Goal: Ask a question

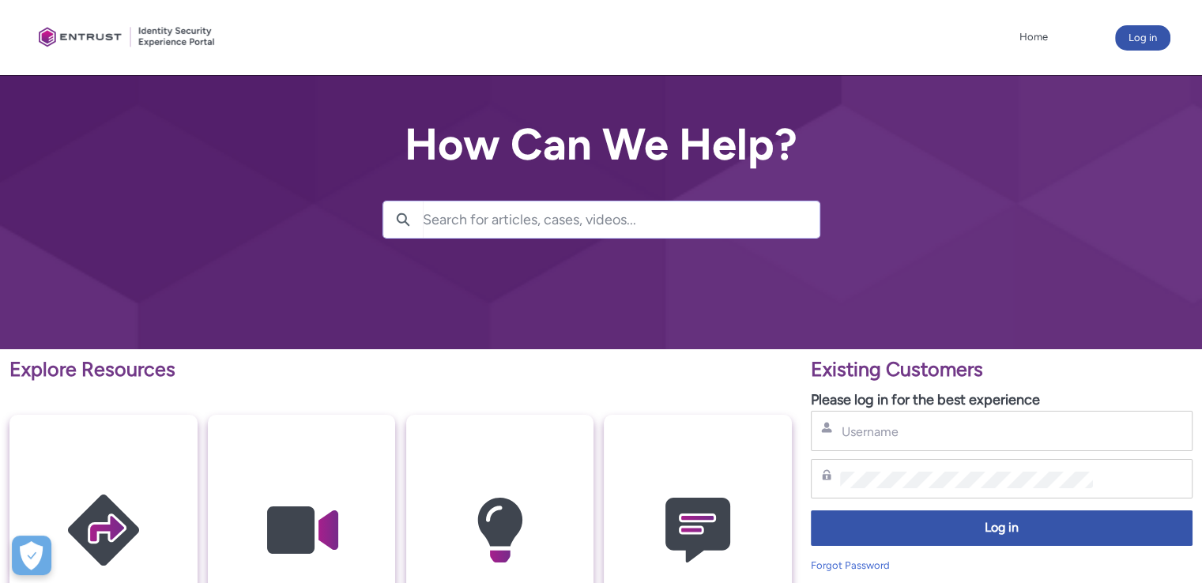
scroll to position [395, 0]
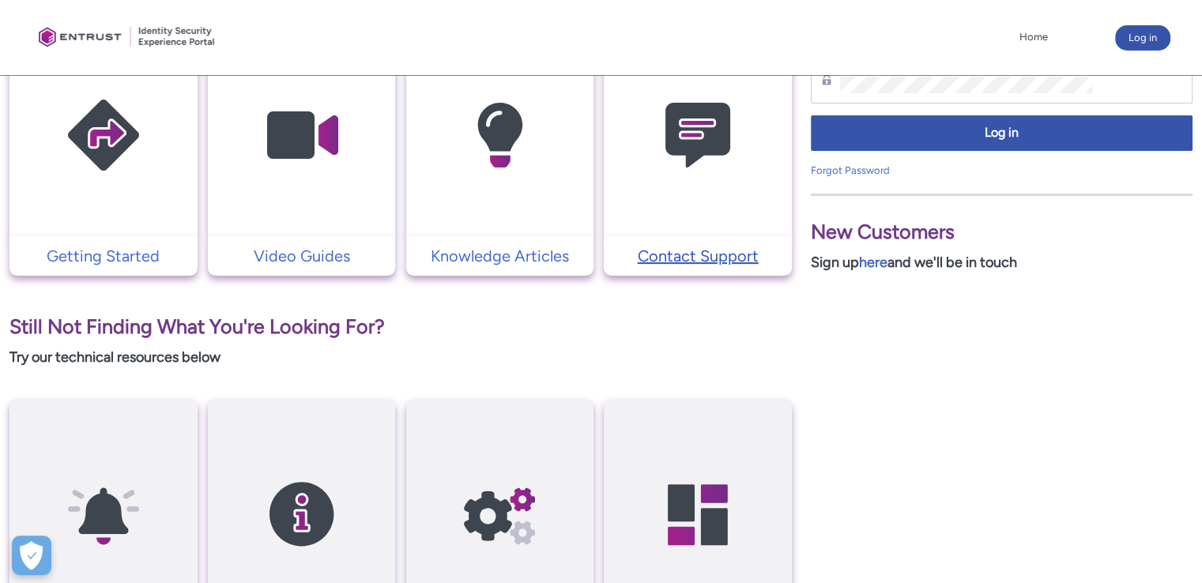
click at [707, 261] on p "Contact Support" at bounding box center [698, 256] width 172 height 24
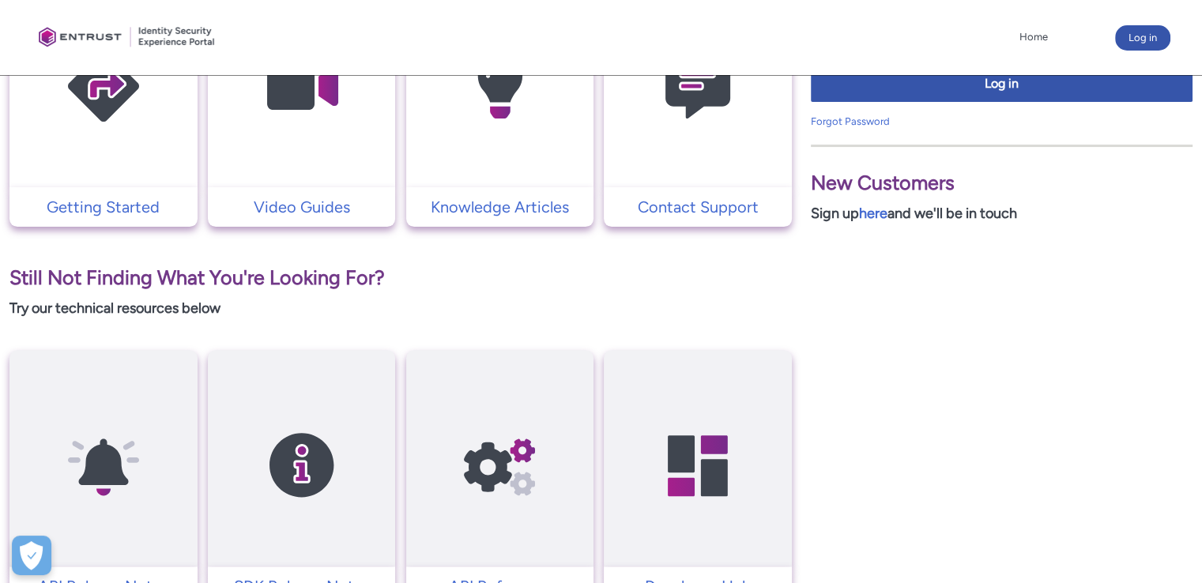
scroll to position [459, 0]
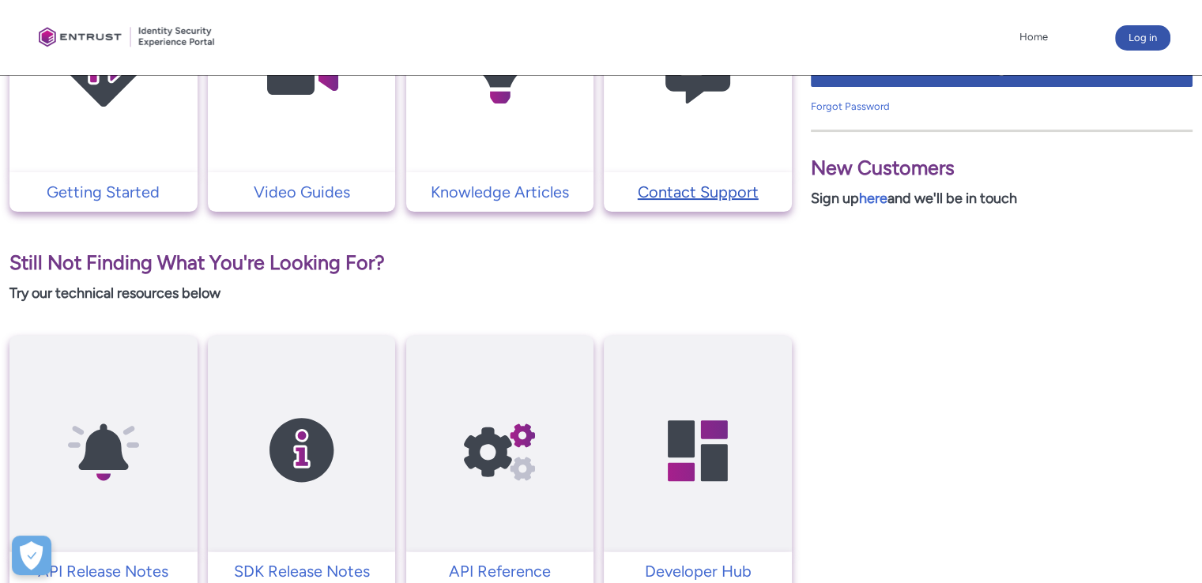
click at [725, 192] on p "Contact Support" at bounding box center [698, 192] width 172 height 24
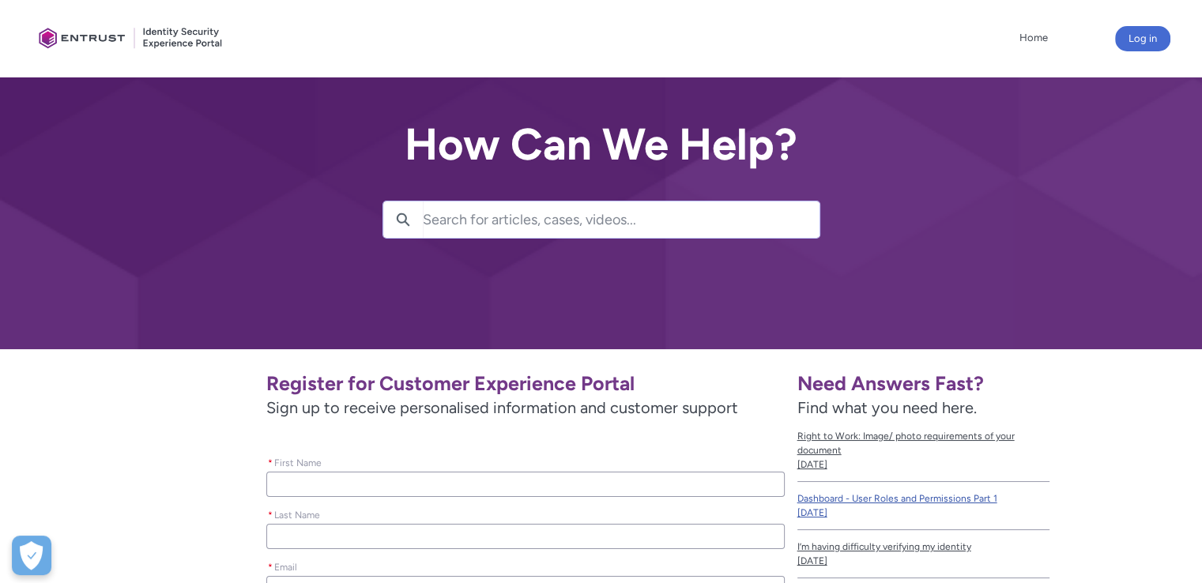
scroll to position [369, 0]
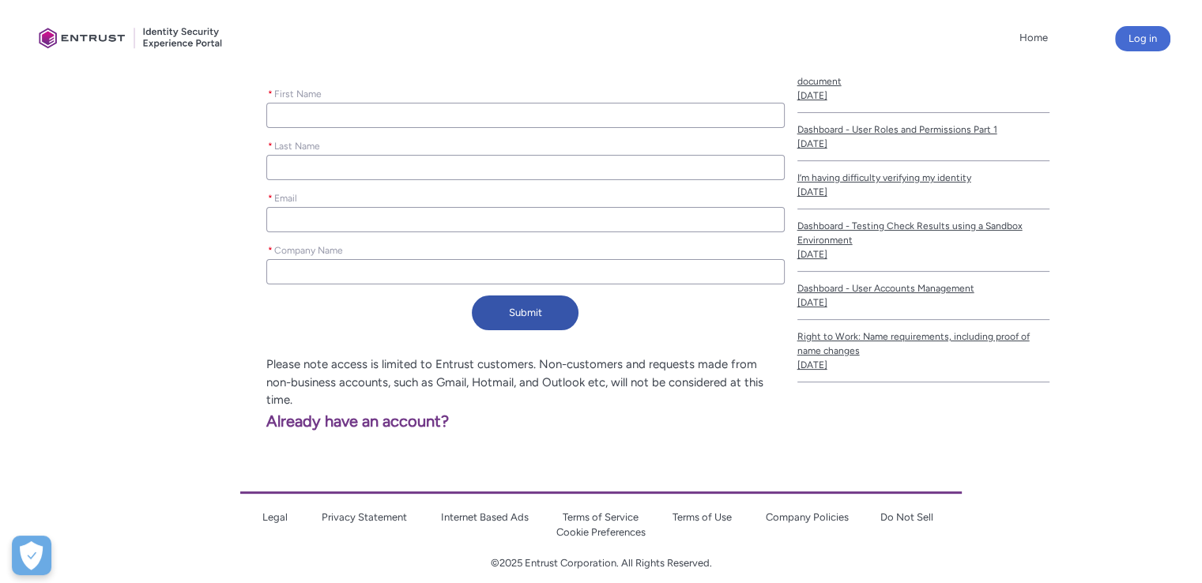
click at [379, 87] on div "* First Name" at bounding box center [525, 106] width 518 height 44
click at [357, 115] on input "* First Name" at bounding box center [525, 115] width 518 height 25
type lightning-primitive-input-simple "M"
type input "M"
type lightning-primitive-input-simple "Ma"
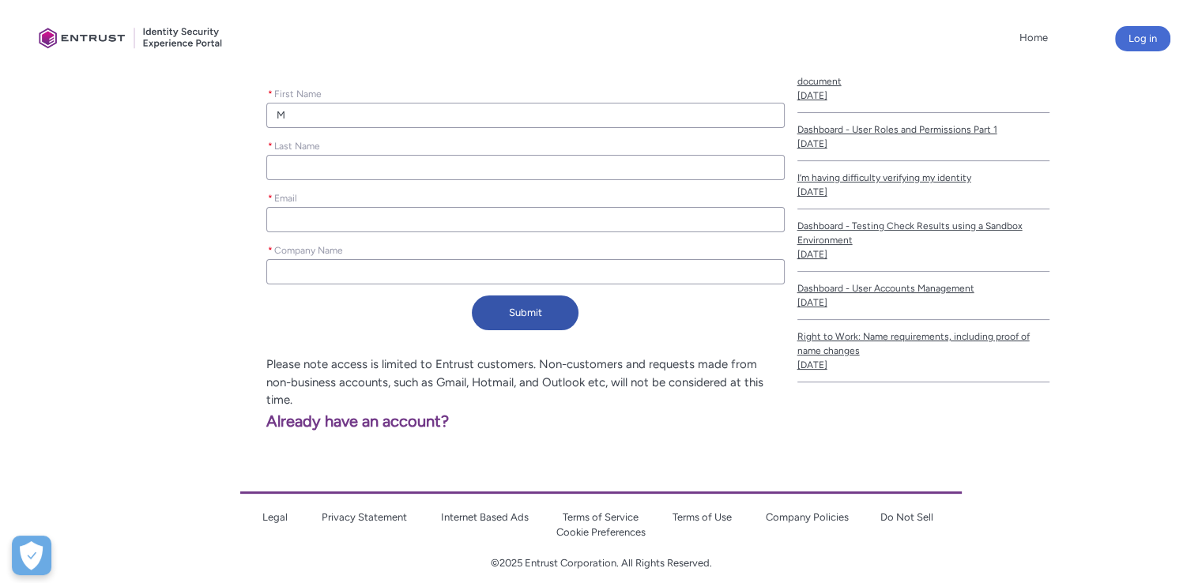
type input "Ma"
type lightning-primitive-input-simple "Mar"
type input "Mar"
type lightning-primitive-input-simple "Mari"
type input "Mari"
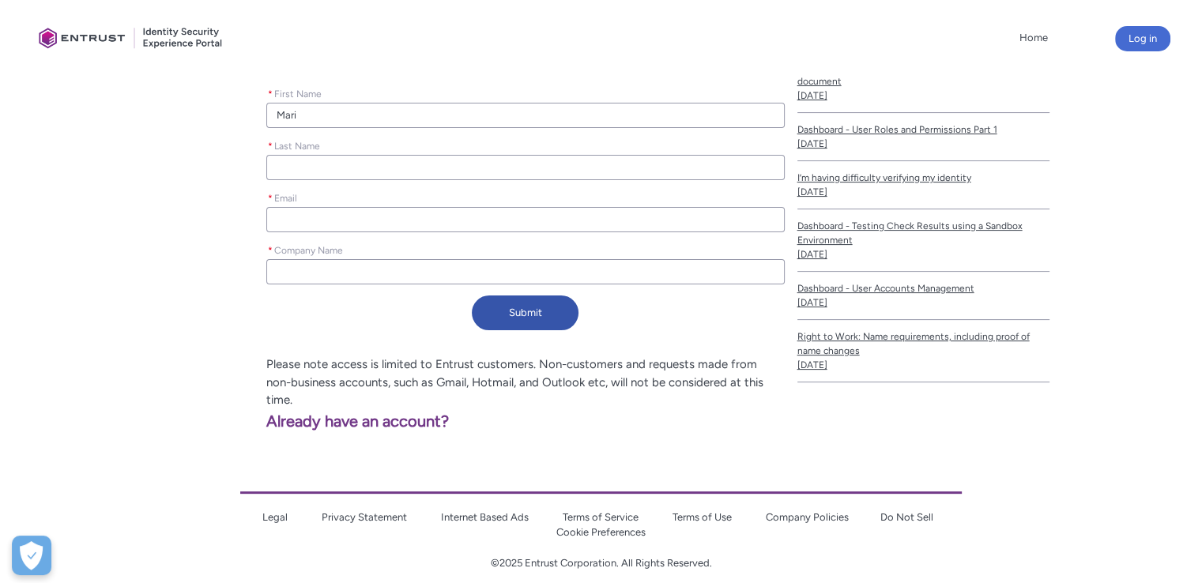
type lightning-primitive-input-simple "Mario"
type input "Mario"
type lightning-primitive-input-simple "M"
type input "M"
type lightning-primitive-input-simple "MA"
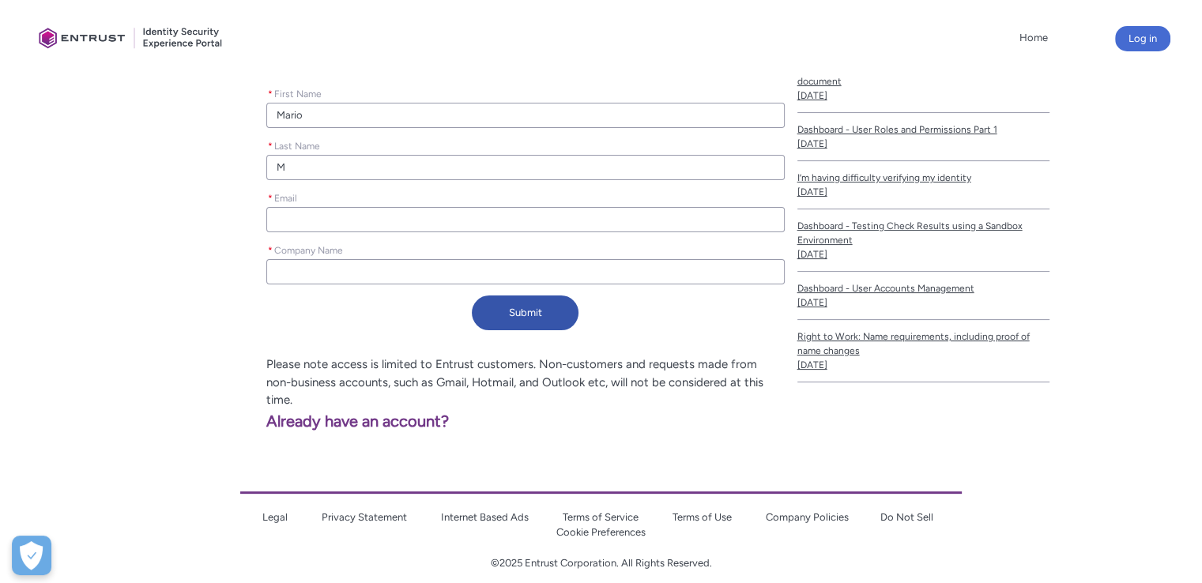
type input "MA"
type lightning-primitive-input-simple "MAs"
type input "MAs"
type lightning-primitive-input-simple "MAst"
type input "MAst"
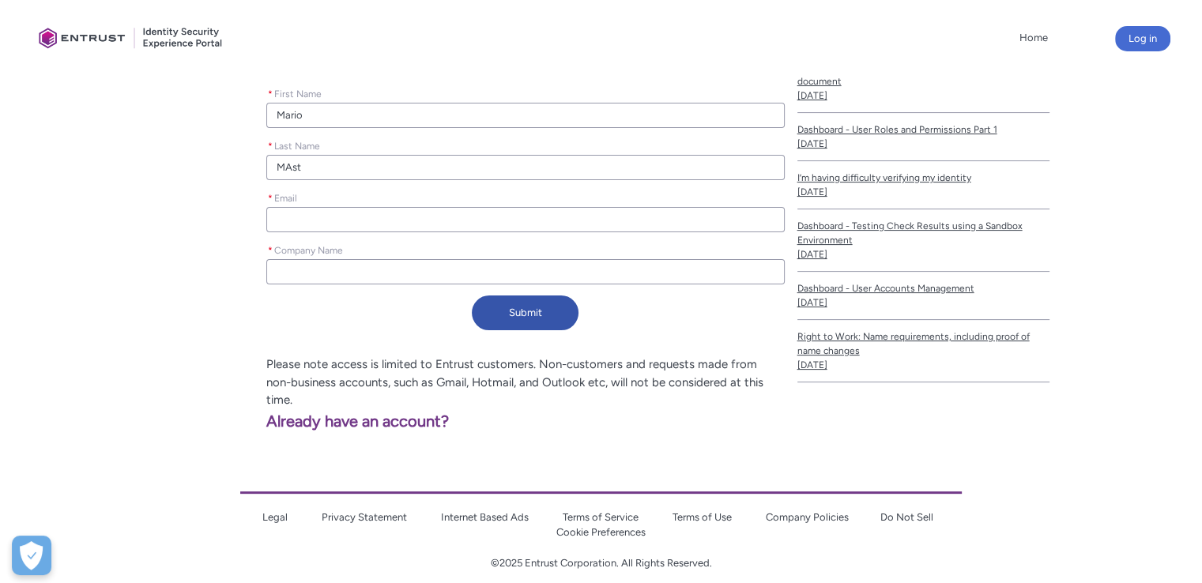
type lightning-primitive-input-simple "MAstr"
type input "MAstr"
type lightning-primitive-input-simple "MAstra"
type input "MAstra"
type lightning-primitive-input-simple "[PERSON_NAME]"
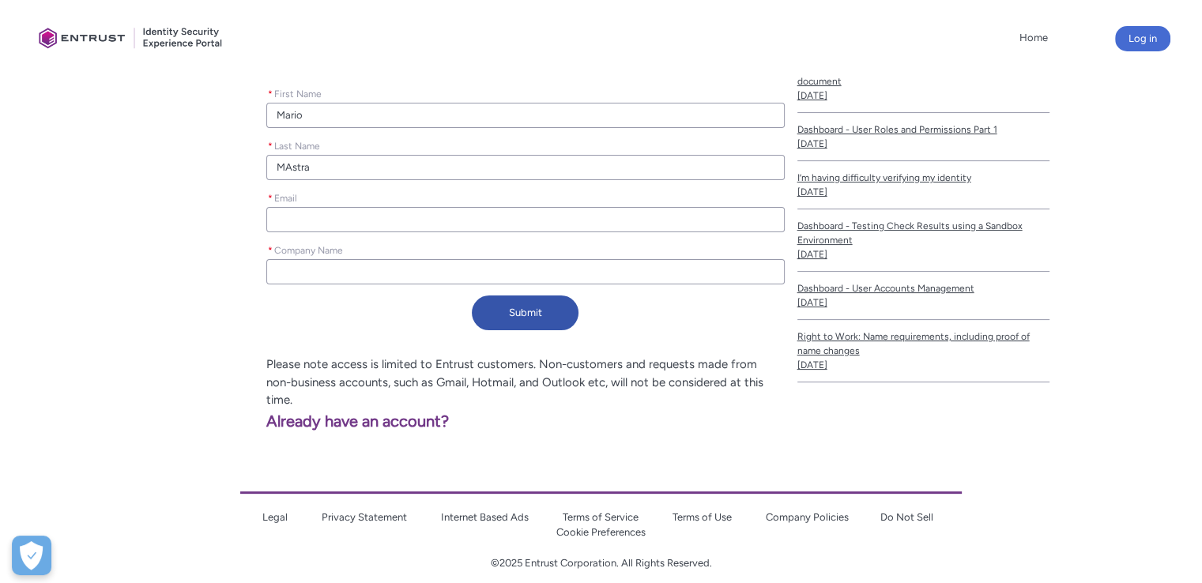
type input "[PERSON_NAME]"
type lightning-primitive-input-simple "MAstrang"
type input "MAstrang"
type lightning-primitive-input-simple "MAstrange"
type input "MAstrange"
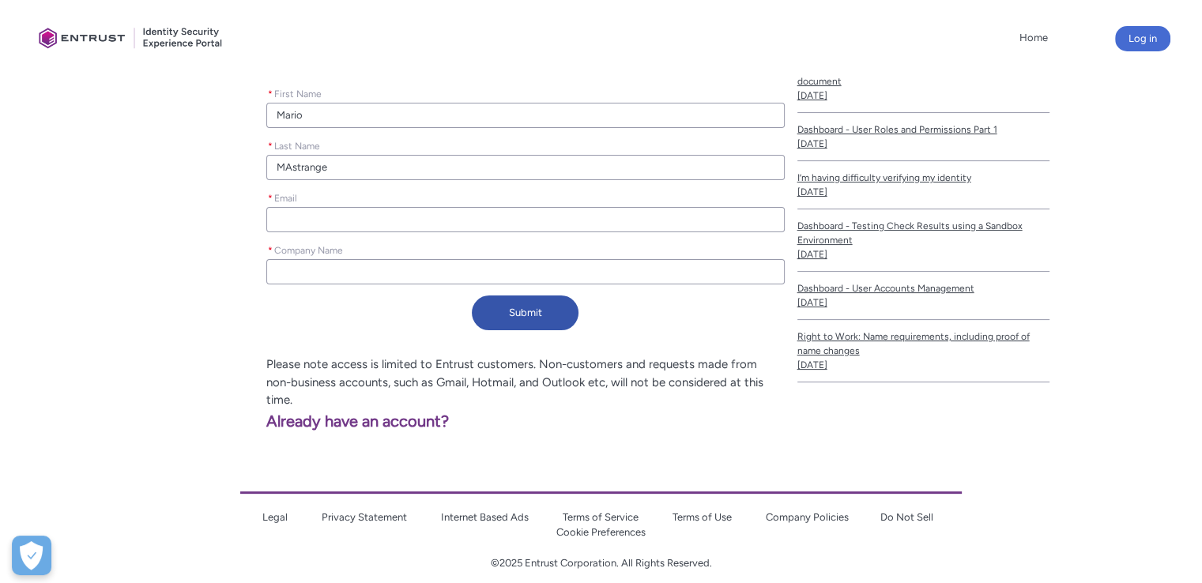
type lightning-primitive-input-simple "MAstrangel"
type input "MAstrangel"
type lightning-primitive-input-simple "[PERSON_NAME]"
type input "[PERSON_NAME]"
type lightning-primitive-input-simple "m"
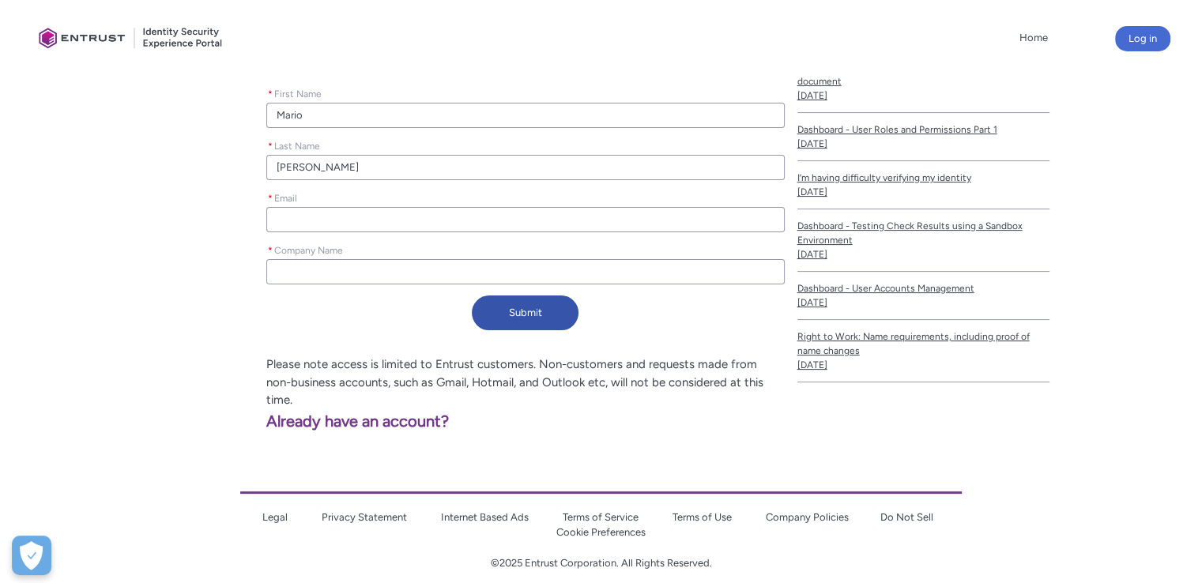
type input "m"
type lightning-primitive-input-simple "m."
type input "m."
type lightning-primitive-input-simple "m.m"
type input "m.m"
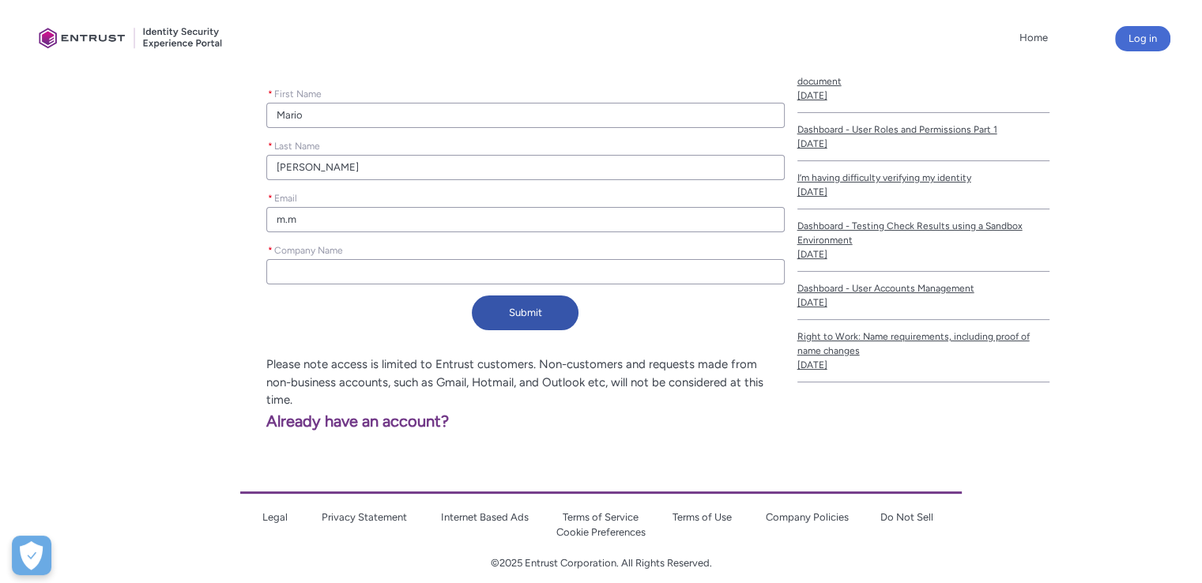
type lightning-primitive-input-simple "[DOMAIN_NAME]"
type input "[DOMAIN_NAME]"
type lightning-primitive-input-simple "m.mas"
type input "m.mas"
type lightning-primitive-input-simple "[PERSON_NAME]"
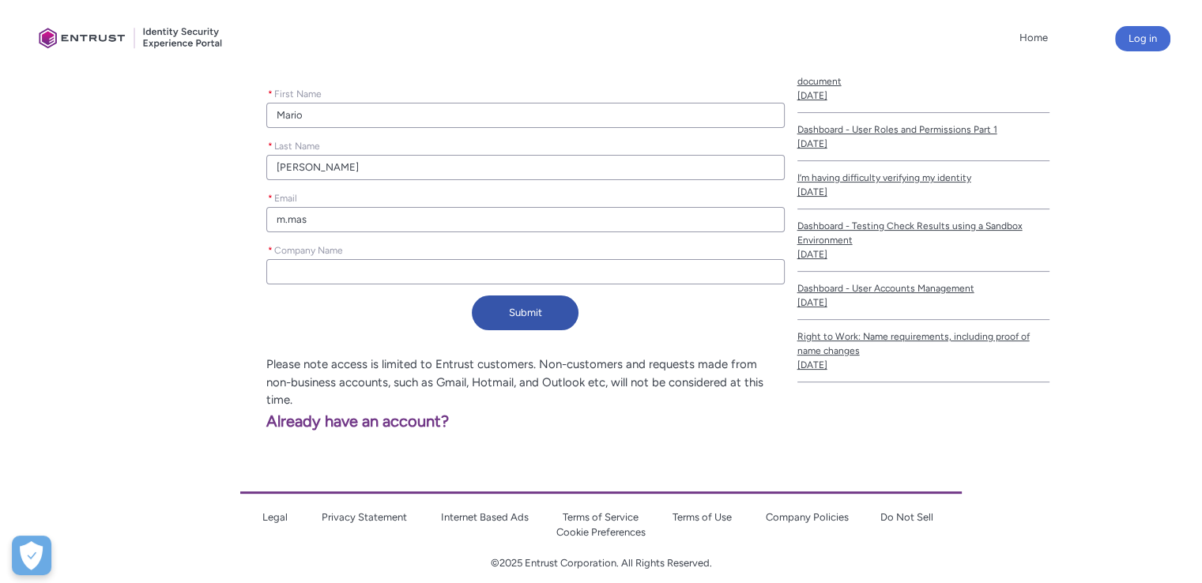
type input "[PERSON_NAME]"
type lightning-primitive-input-simple "m.mastr"
type input "m.mastr"
type lightning-primitive-input-simple "[PERSON_NAME]"
type input "[PERSON_NAME]"
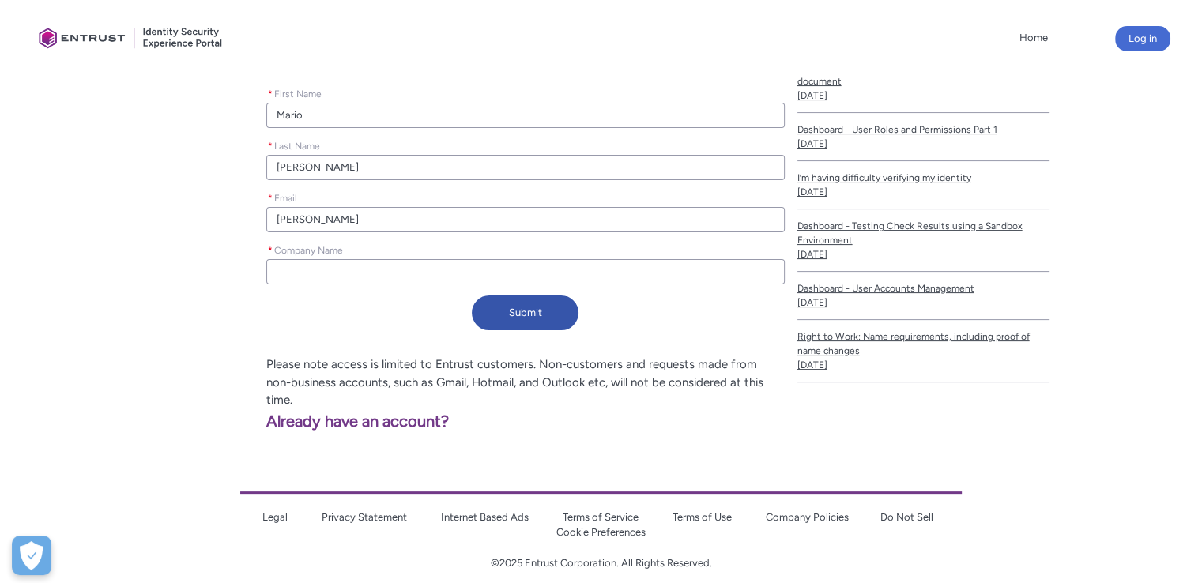
type lightning-primitive-input-simple "[PERSON_NAME]"
type input "[PERSON_NAME]"
type lightning-primitive-input-simple "m.mastrang"
type input "m.mastrang"
type lightning-primitive-input-simple "m.mastrange"
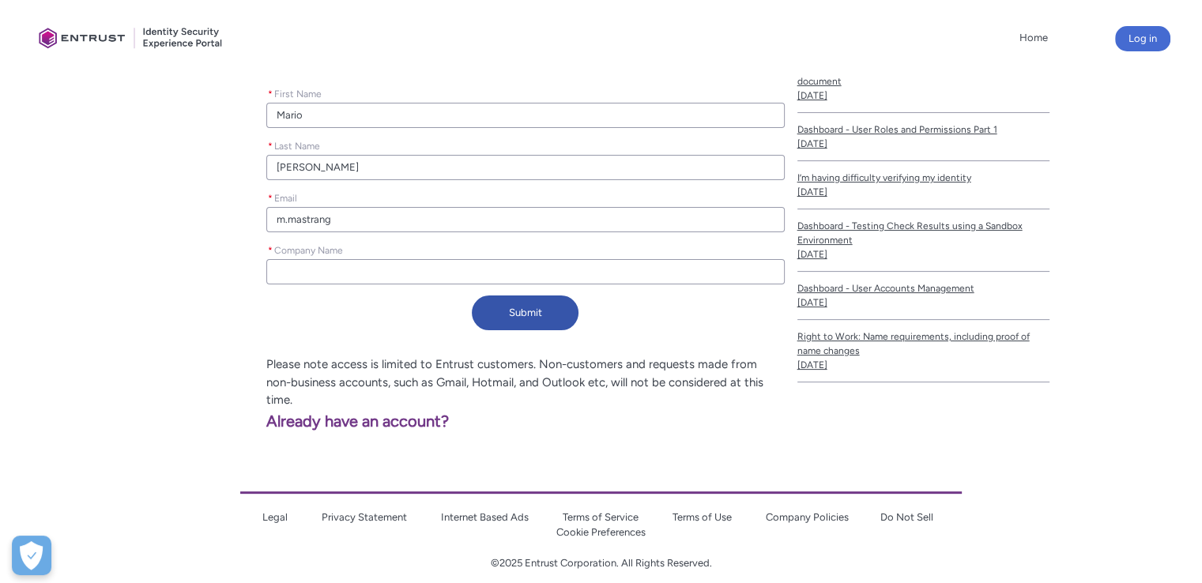
type input "m.mastrange"
type lightning-primitive-input-simple "[PERSON_NAME]"
type input "[PERSON_NAME]"
type lightning-primitive-input-simple "[PERSON_NAME]"
type input "[PERSON_NAME]"
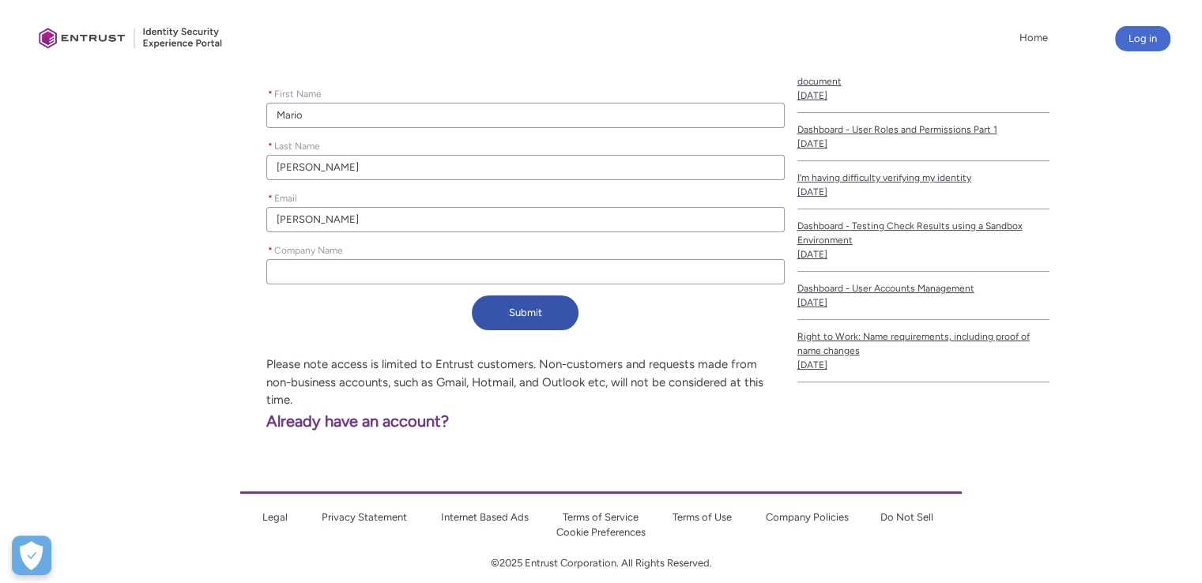
type lightning-primitive-input-simple "[PERSON_NAME]@"
type input "[PERSON_NAME]@"
type lightning-primitive-input-simple "[PERSON_NAME]@d"
type input "[PERSON_NAME]@d"
type lightning-primitive-input-simple "[PERSON_NAME]@di"
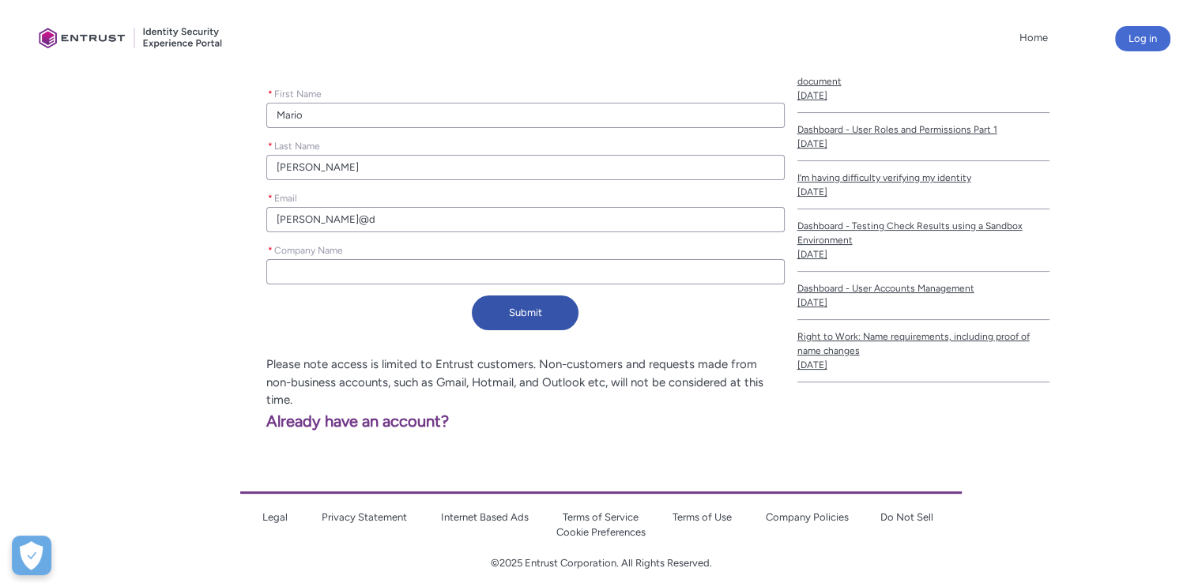
type input "[PERSON_NAME]@di"
type lightning-primitive-input-simple "[PERSON_NAME]@dig"
type input "[PERSON_NAME]@dig"
type lightning-primitive-input-simple "[PERSON_NAME]@digi"
type input "[PERSON_NAME]@digi"
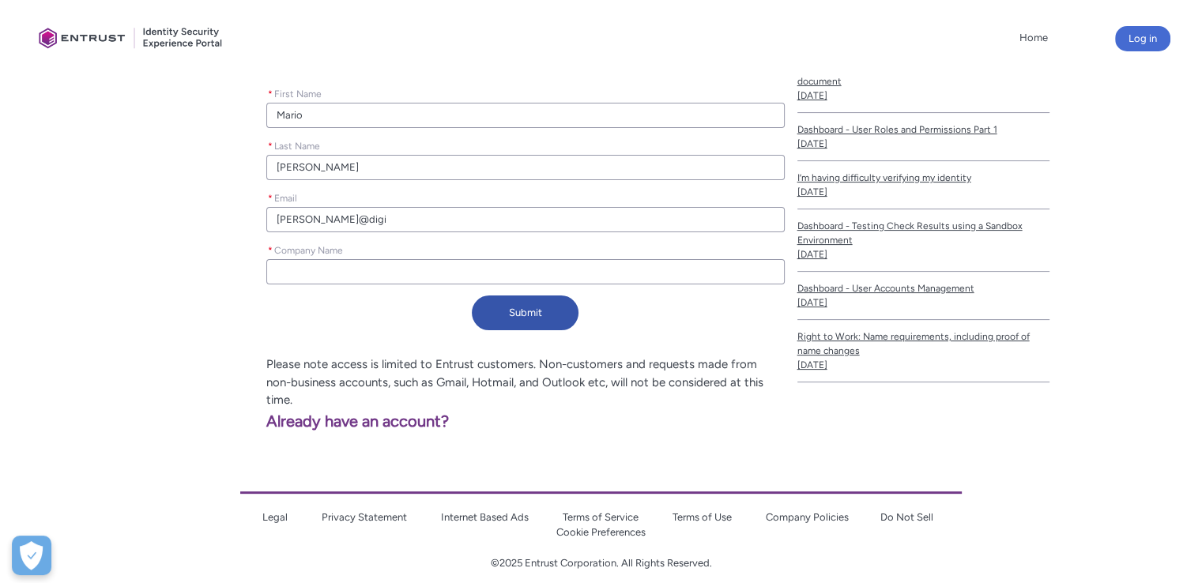
type lightning-primitive-input-simple "[PERSON_NAME]@digit"
type input "[PERSON_NAME]@digit"
type lightning-primitive-input-simple "[PERSON_NAME]@digita"
type input "[PERSON_NAME]@digita"
type lightning-primitive-input-simple "[PERSON_NAME]@digital"
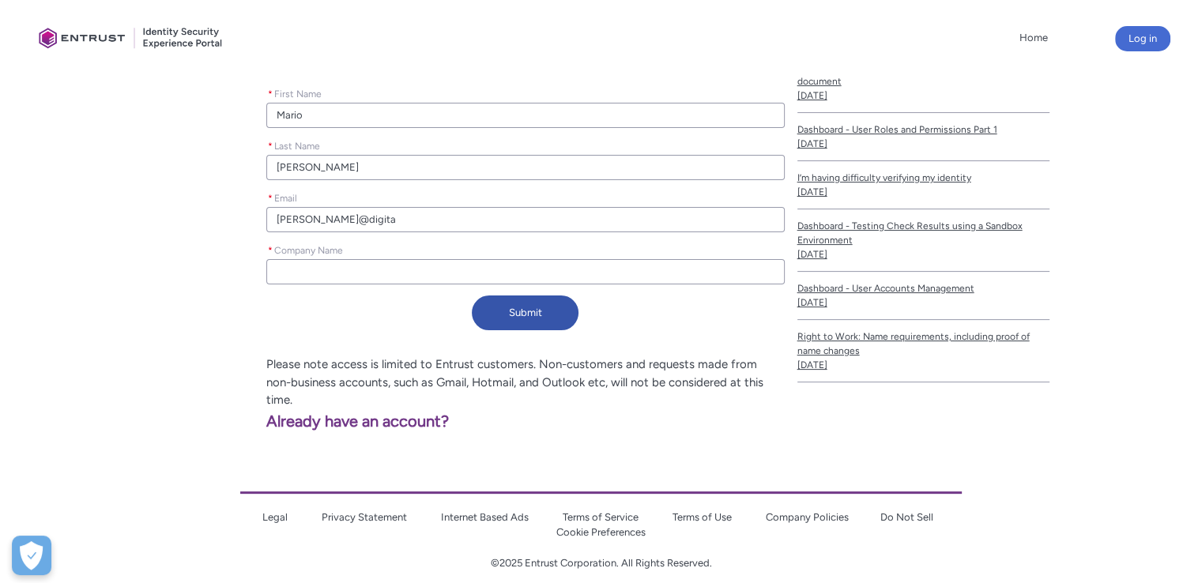
type input "[PERSON_NAME]@digital"
type lightning-primitive-input-simple "[PERSON_NAME]@digitald"
type input "[PERSON_NAME]@digitald"
type lightning-primitive-input-simple "[PERSON_NAME]@digitaldy"
type input "[PERSON_NAME]@digitaldy"
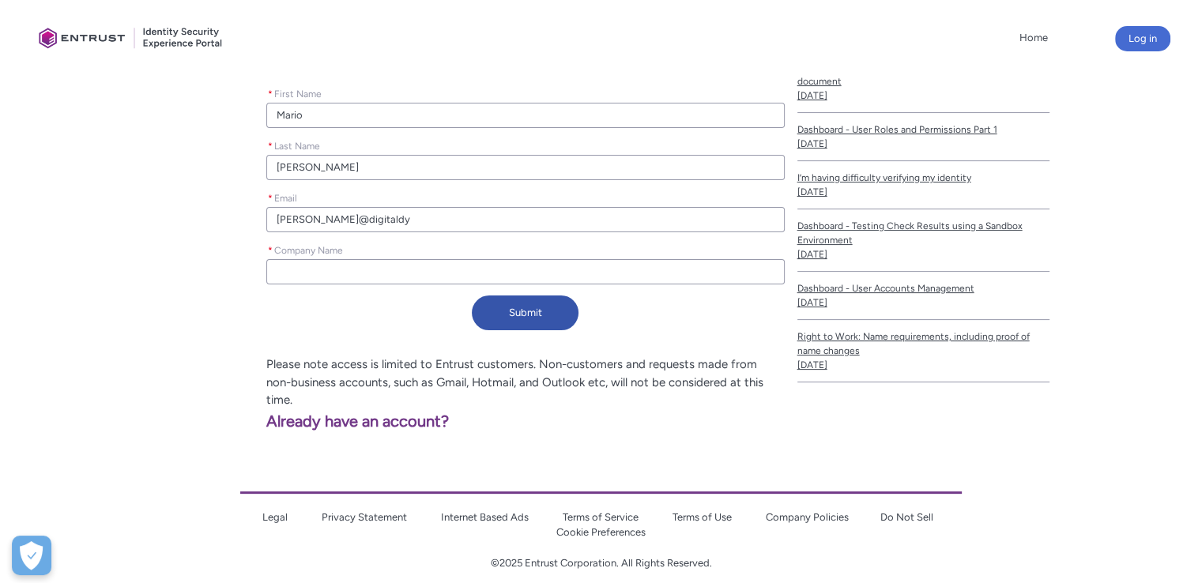
type lightning-primitive-input-simple "[PERSON_NAME]@digitald"
type input "[PERSON_NAME]@digitald"
type lightning-primitive-input-simple "[PERSON_NAME]@digitalda"
type input "[PERSON_NAME]@digitalda"
type lightning-primitive-input-simple "[PERSON_NAME]@digitalday"
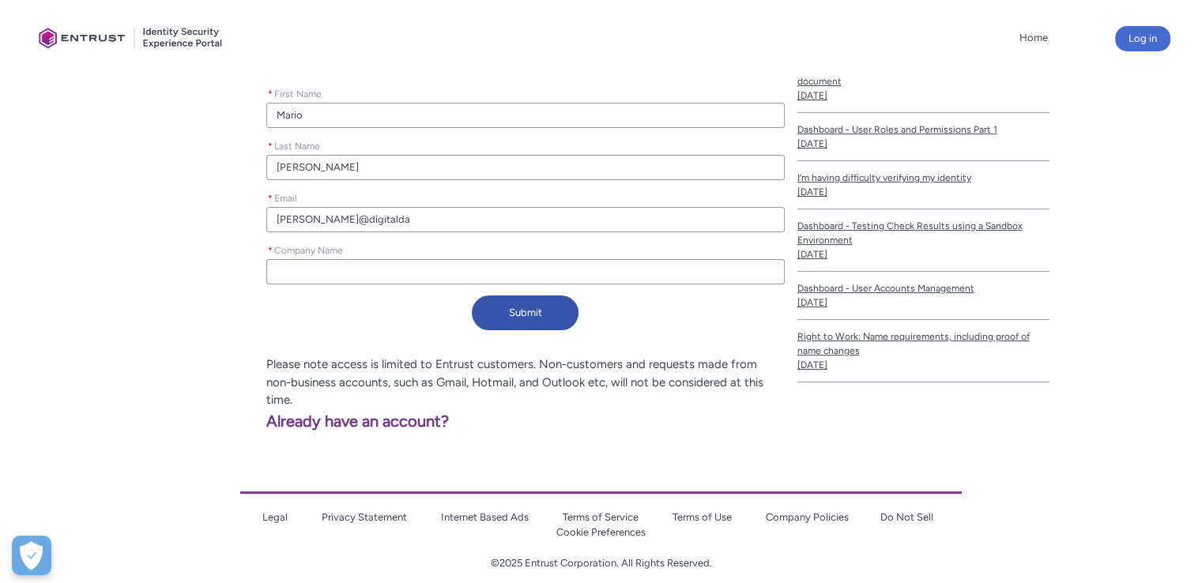
type input "[PERSON_NAME]@digitalday"
type lightning-primitive-input-simple "[PERSON_NAME]@digitaldays"
type input "[PERSON_NAME]@digitaldays"
type lightning-primitive-input-simple "[PERSON_NAME]@digitaldays."
type input "[PERSON_NAME]@digitaldays."
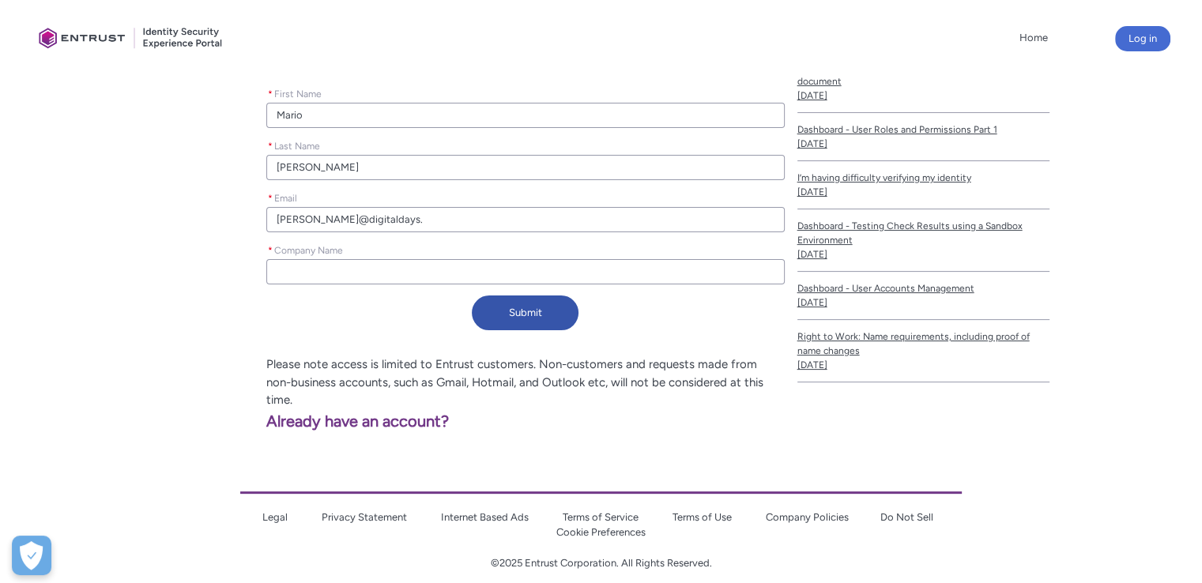
type lightning-primitive-input-simple "[PERSON_NAME]@digitaldays.c"
type input "[PERSON_NAME]@digitaldays.c"
type lightning-primitive-input-simple "[PERSON_NAME][EMAIL_ADDRESS][DOMAIN_NAME]"
type input "[PERSON_NAME][EMAIL_ADDRESS][DOMAIN_NAME]"
type lightning-primitive-input-simple "[PERSON_NAME][EMAIL_ADDRESS][DOMAIN_NAME]"
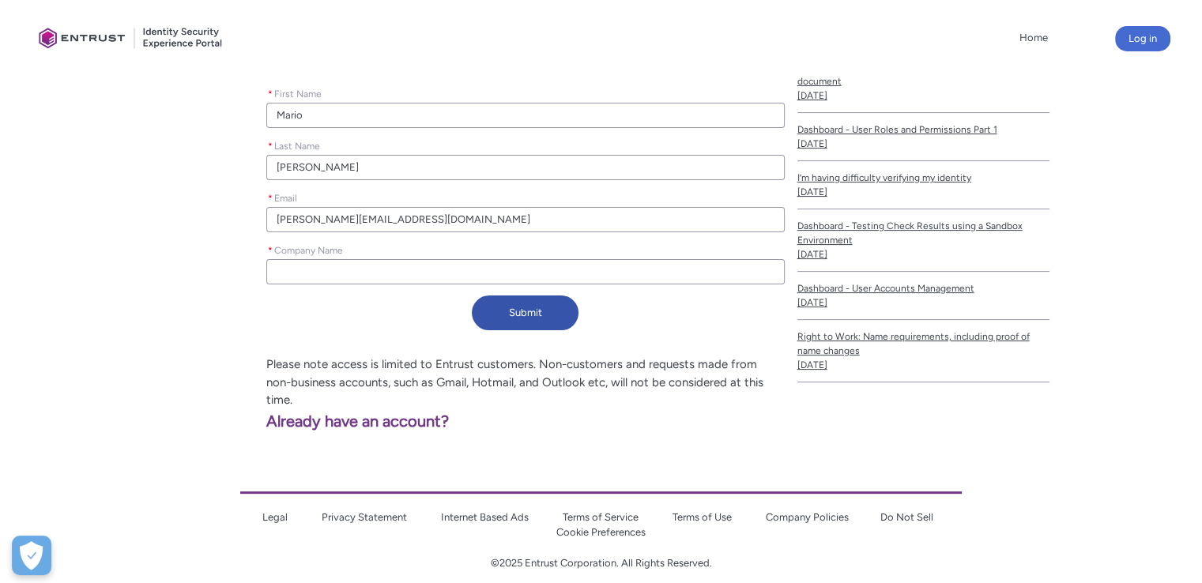
type input "[PERSON_NAME][EMAIL_ADDRESS][DOMAIN_NAME]"
type lightning-primitive-input-simple "d"
type input "d"
type lightning-primitive-input-simple "di"
type input "di"
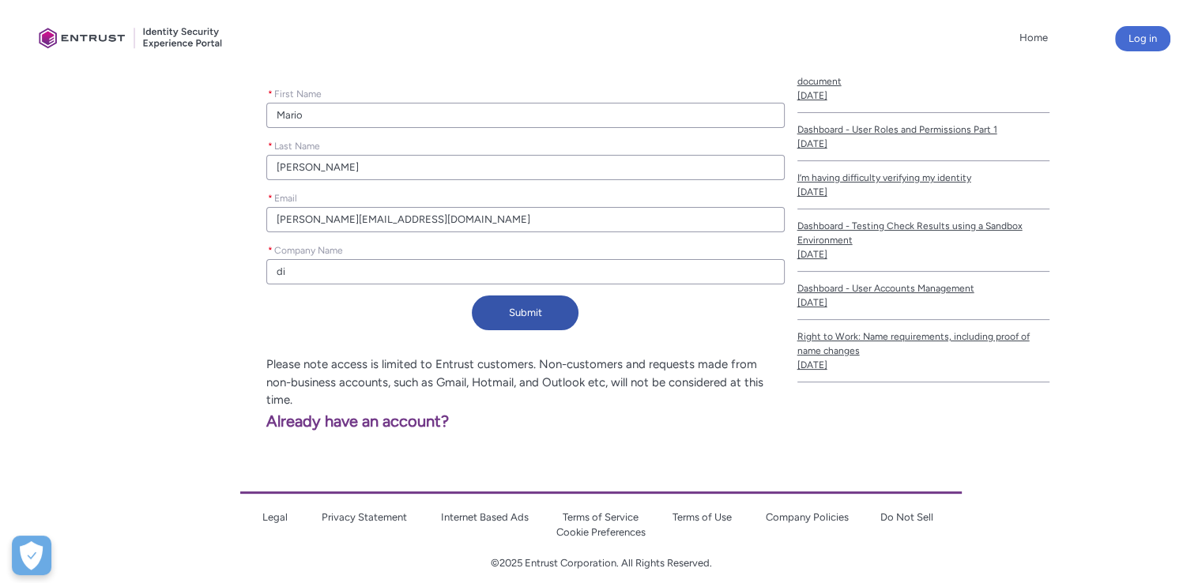
type lightning-primitive-input-simple "dig"
type input "dig"
type lightning-primitive-input-simple "digi"
type input "digi"
type lightning-primitive-input-simple "digit"
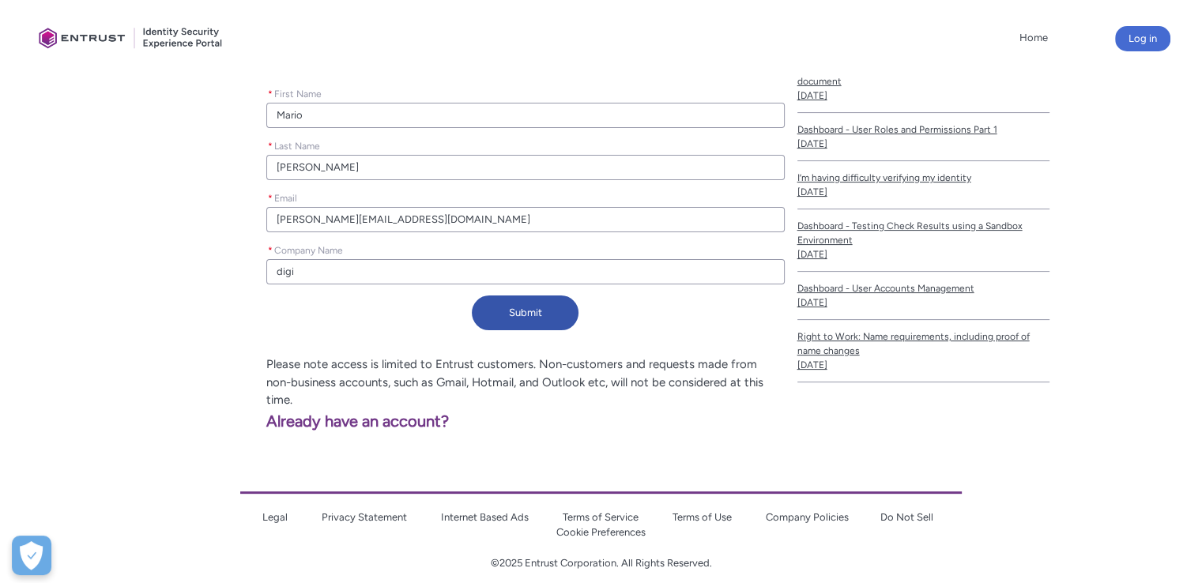
type input "digit"
type lightning-primitive-input-simple "digita"
type input "digita"
type lightning-primitive-input-simple "digital"
type input "digital"
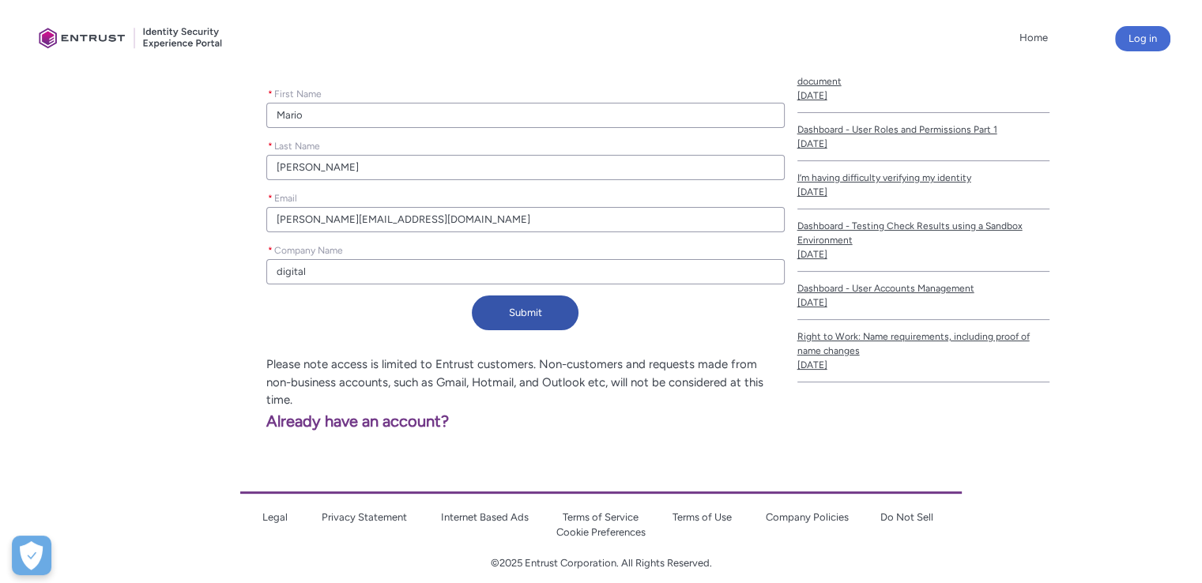
type lightning-primitive-input-simple "digital"
type input "digital"
type lightning-primitive-input-simple "digital d"
type input "digital d"
type lightning-primitive-input-simple "digital da"
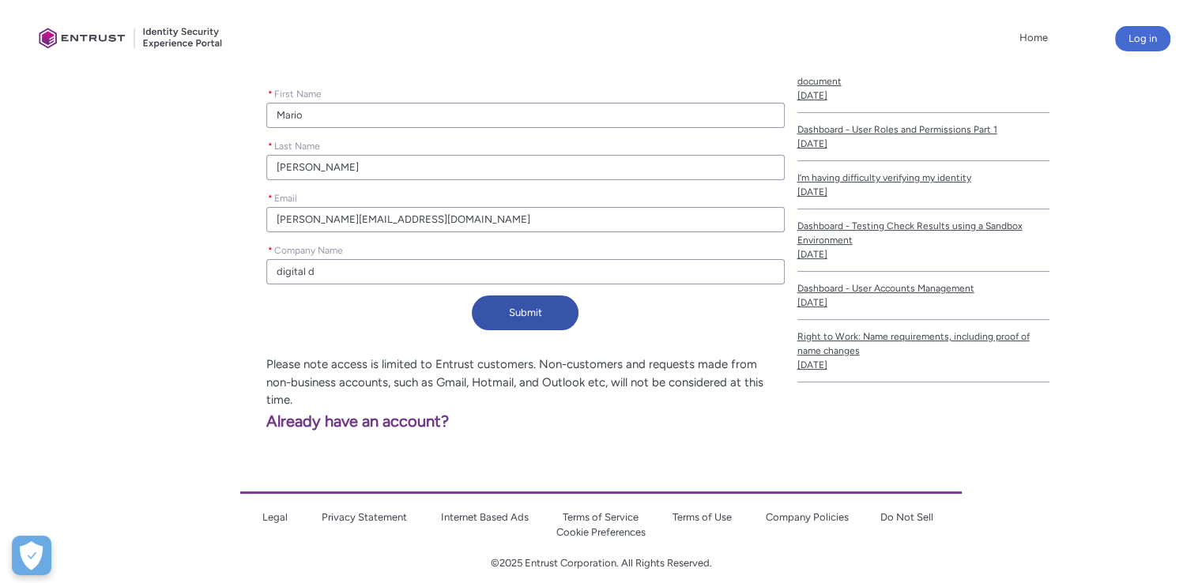
type input "digital da"
type lightning-primitive-input-simple "digital day"
type input "digital day"
type lightning-primitive-input-simple "digital days"
type input "digital days"
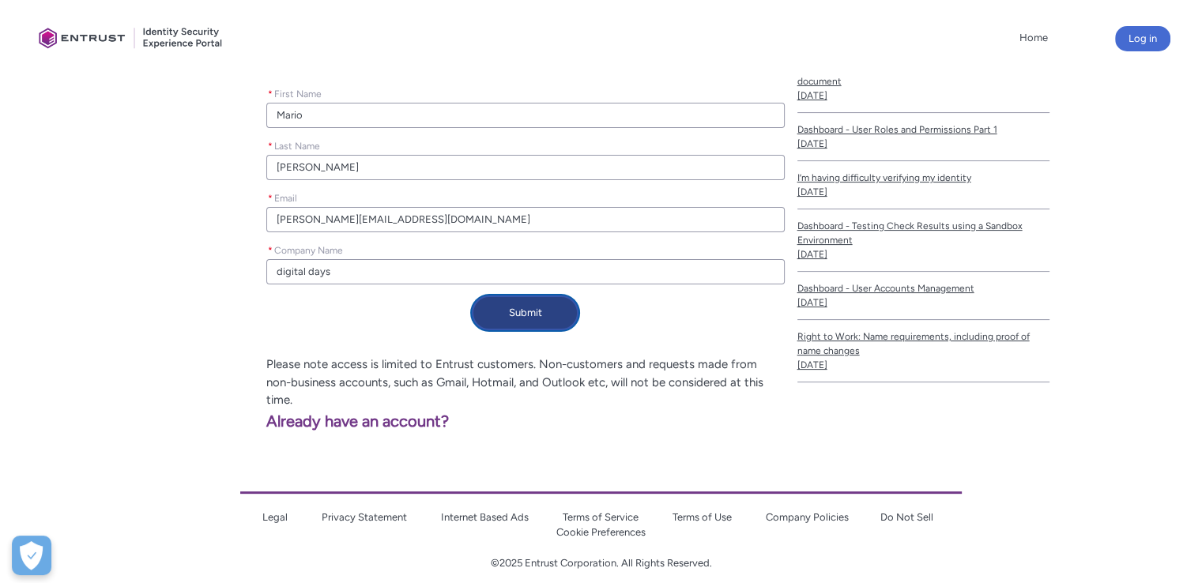
click at [537, 323] on button "Submit" at bounding box center [525, 313] width 107 height 35
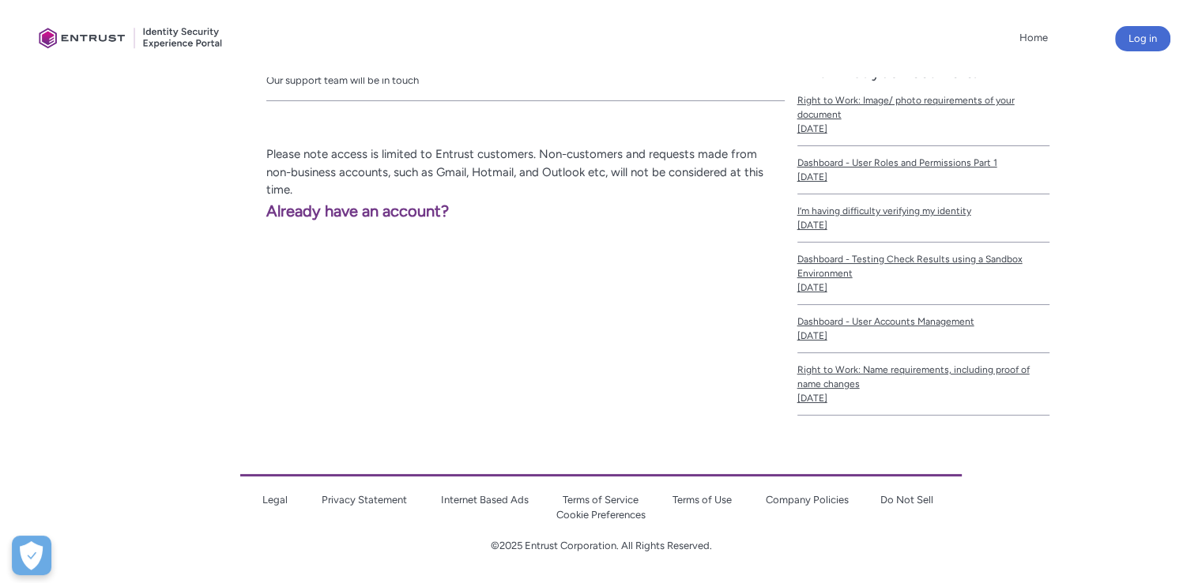
scroll to position [0, 0]
